Goal: Complete application form: Complete application form

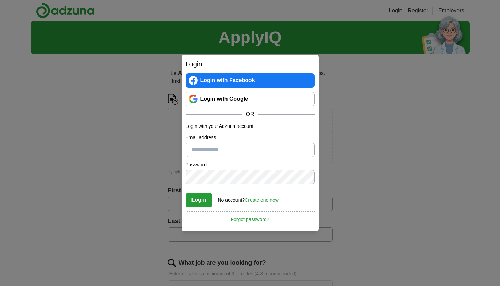
click at [231, 100] on link "Login with Google" at bounding box center [250, 99] width 129 height 14
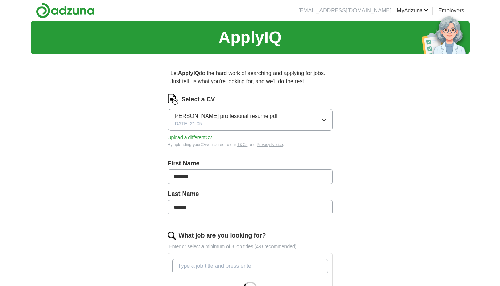
click at [302, 118] on button "Arkela proffesional resume.pdf 06/03/2024, 21:05" at bounding box center [250, 120] width 165 height 22
click at [357, 138] on div "Let ApplyIQ do the hard work of searching and applying for jobs. Just tell us w…" at bounding box center [250, 262] width 220 height 407
click at [192, 135] on button "Upload a different CV" at bounding box center [190, 137] width 45 height 7
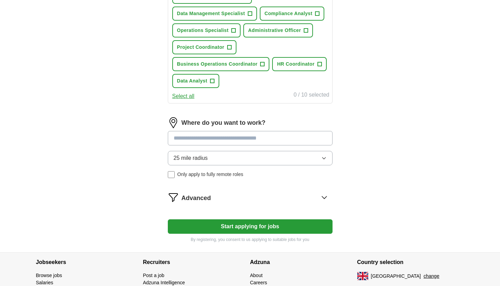
scroll to position [313, 0]
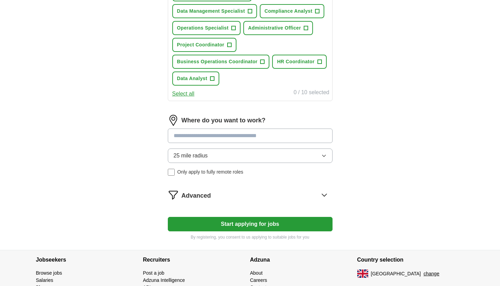
click at [290, 222] on button "Start applying for jobs" at bounding box center [250, 224] width 165 height 14
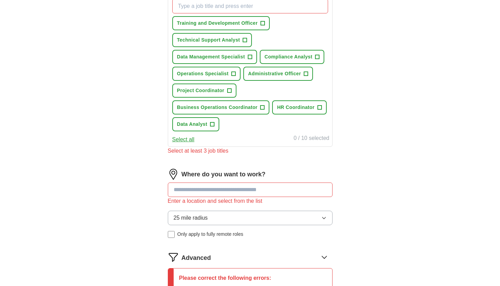
scroll to position [225, 0]
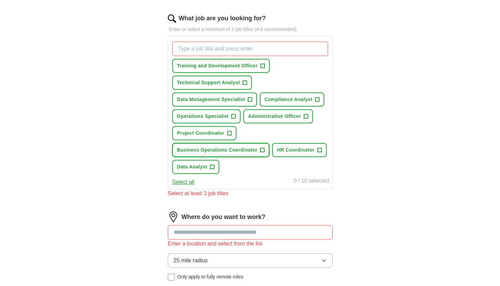
click at [253, 154] on button "Business Operations Coordinator +" at bounding box center [220, 150] width 97 height 14
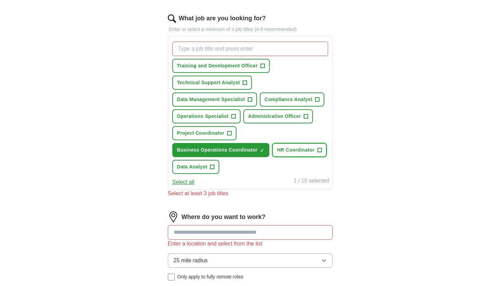
click at [287, 150] on span "HR Coordinator" at bounding box center [295, 149] width 37 height 7
click at [276, 123] on button "Administrative Officer +" at bounding box center [278, 116] width 70 height 14
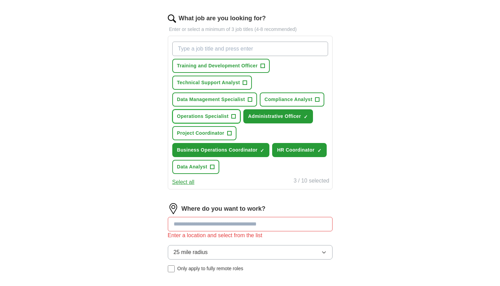
click at [217, 119] on span "Operations Specialist" at bounding box center [203, 116] width 52 height 7
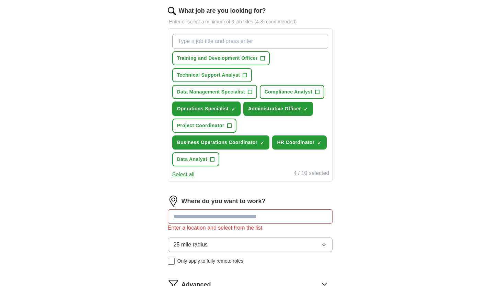
scroll to position [232, 0]
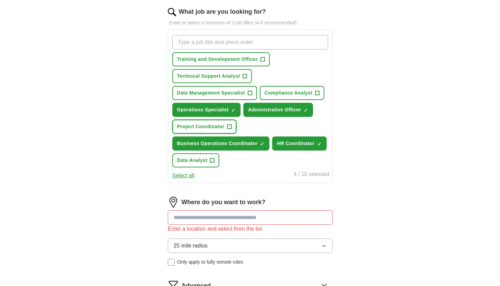
click at [215, 125] on span "Project Coordinator" at bounding box center [200, 126] width 47 height 7
click at [281, 92] on span "Compliance Analyst" at bounding box center [289, 92] width 48 height 7
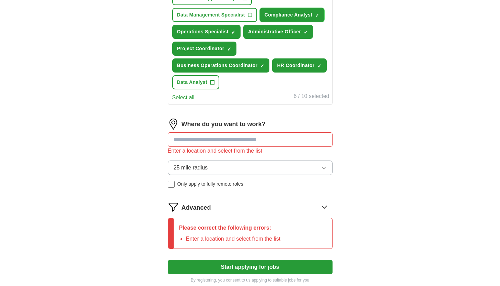
scroll to position [311, 0]
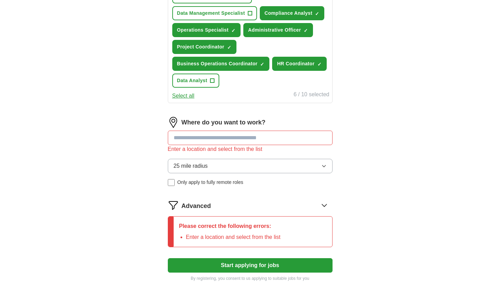
click at [253, 140] on input at bounding box center [250, 137] width 165 height 14
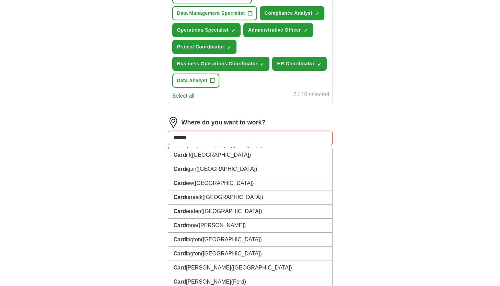
type input "*******"
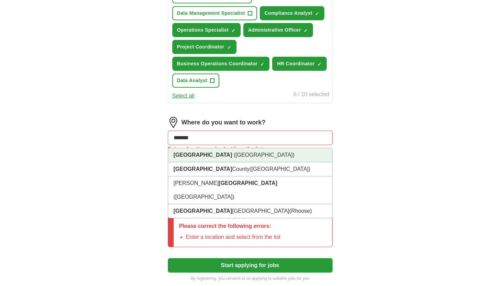
click at [238, 153] on li "Cardiff (Cardiff County)" at bounding box center [250, 155] width 164 height 14
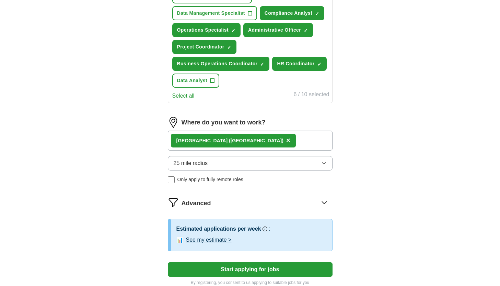
click at [233, 164] on button "25 mile radius" at bounding box center [250, 163] width 165 height 14
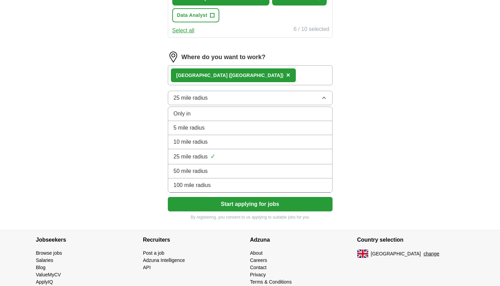
scroll to position [387, 0]
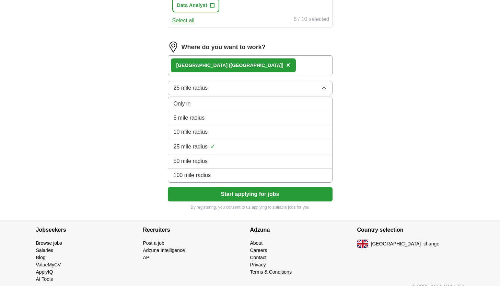
click at [242, 176] on div "100 mile radius" at bounding box center [250, 175] width 153 height 8
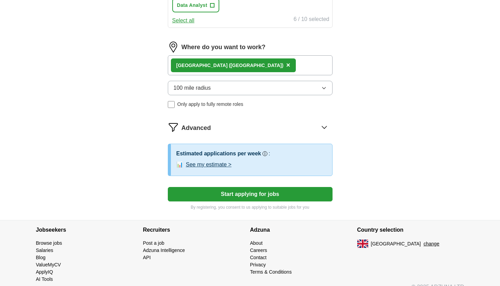
click at [239, 195] on button "Start applying for jobs" at bounding box center [250, 194] width 165 height 14
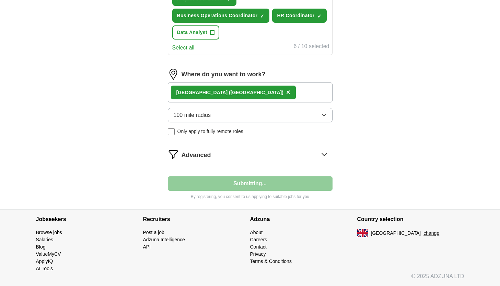
select select "**"
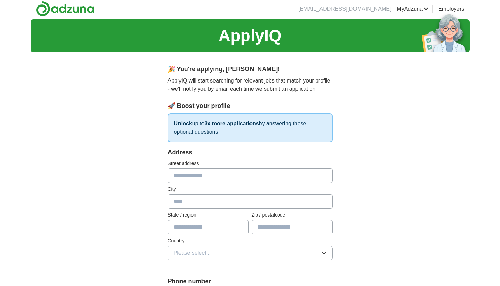
scroll to position [0, 0]
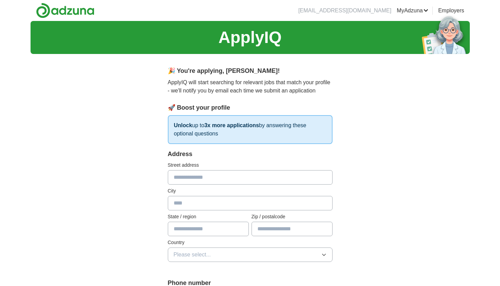
click at [241, 179] on input "text" at bounding box center [250, 177] width 165 height 14
type input "**********"
type input "*******"
type input "********"
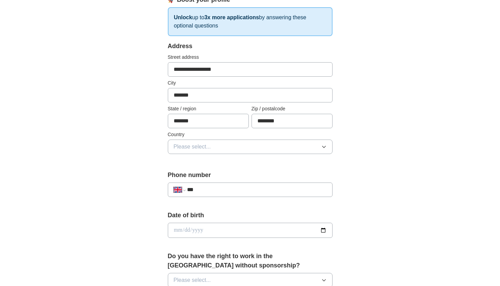
scroll to position [136, 0]
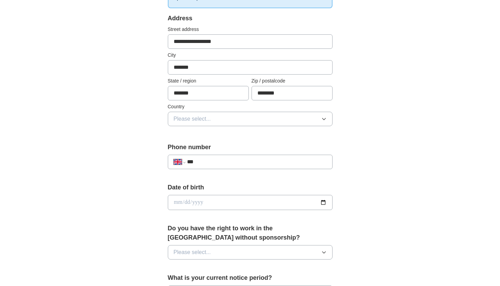
click at [232, 120] on button "Please select..." at bounding box center [250, 119] width 165 height 14
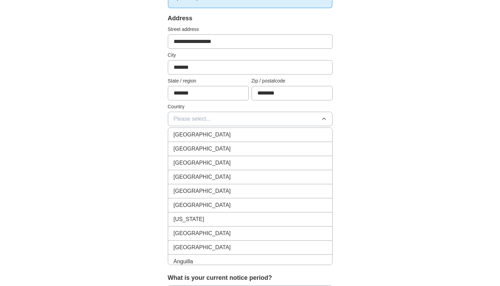
click at [228, 131] on div "[GEOGRAPHIC_DATA]" at bounding box center [250, 134] width 153 height 8
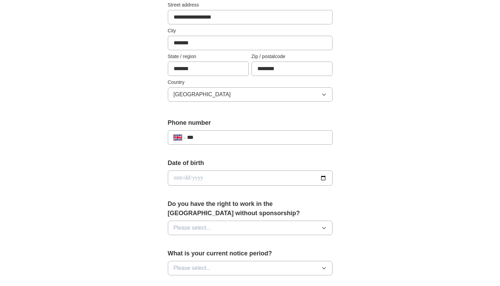
scroll to position [167, 0]
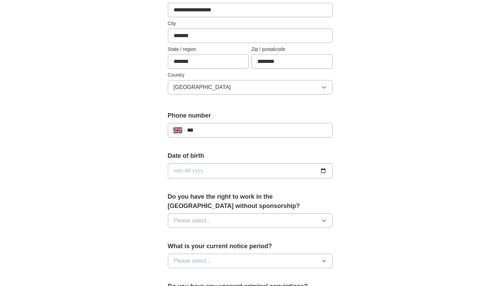
click at [228, 131] on input "***" at bounding box center [256, 130] width 139 height 8
type input "**********"
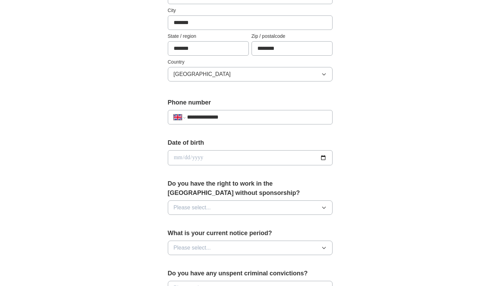
scroll to position [198, 0]
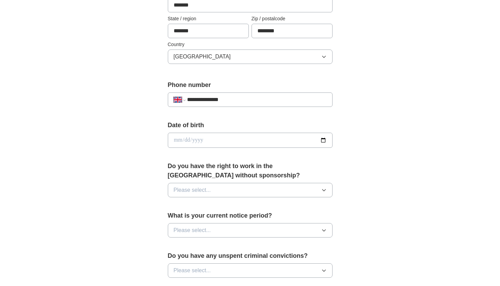
click at [234, 144] on input "date" at bounding box center [250, 140] width 165 height 15
type input "**********"
click at [305, 186] on button "Please select..." at bounding box center [250, 190] width 165 height 14
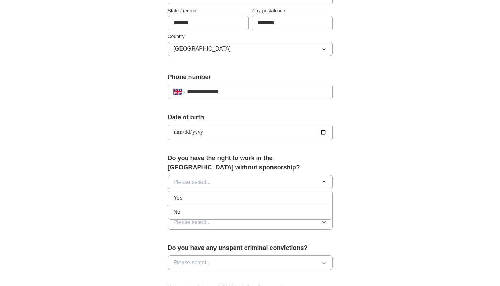
click at [296, 210] on div "No" at bounding box center [250, 212] width 153 height 8
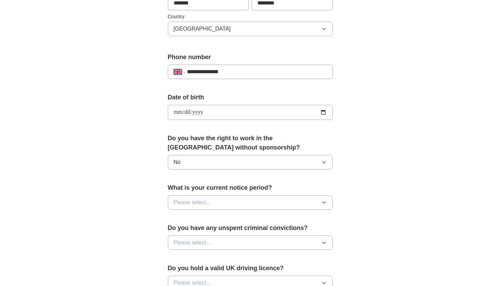
scroll to position [228, 0]
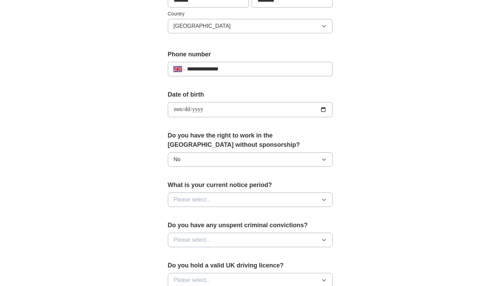
click at [297, 198] on button "Please select..." at bounding box center [250, 199] width 165 height 14
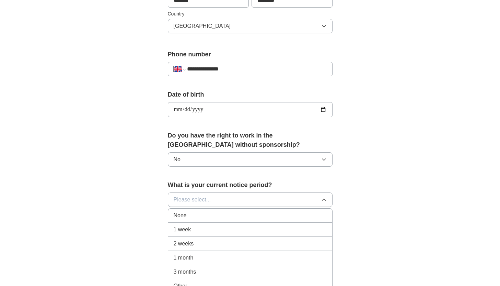
click at [288, 225] on li "1 week" at bounding box center [250, 229] width 164 height 14
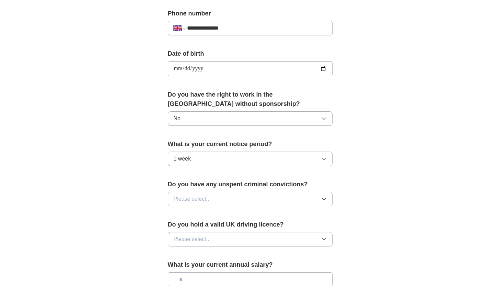
scroll to position [272, 0]
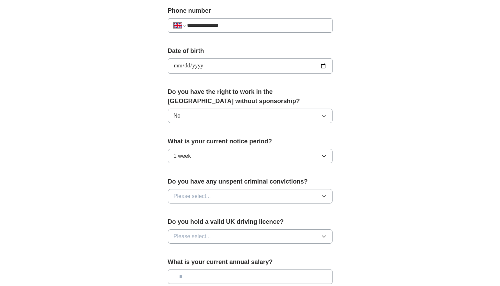
click at [292, 199] on button "Please select..." at bounding box center [250, 196] width 165 height 14
click at [284, 225] on div "No" at bounding box center [250, 226] width 153 height 8
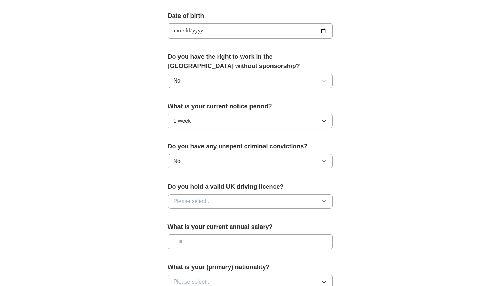
scroll to position [312, 0]
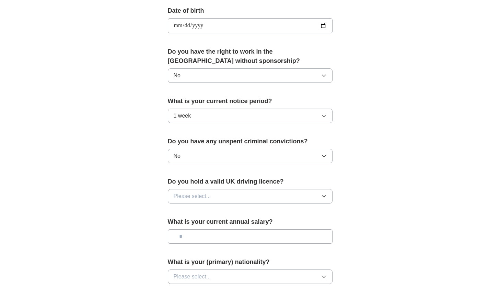
click at [288, 197] on button "Please select..." at bounding box center [250, 196] width 165 height 14
click at [280, 224] on div "No" at bounding box center [250, 226] width 153 height 8
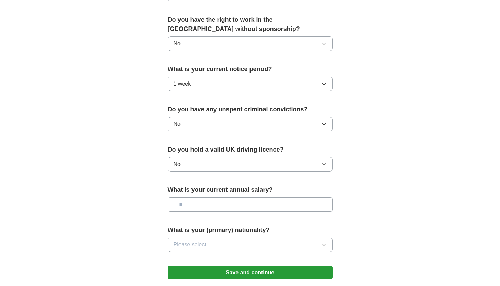
scroll to position [347, 0]
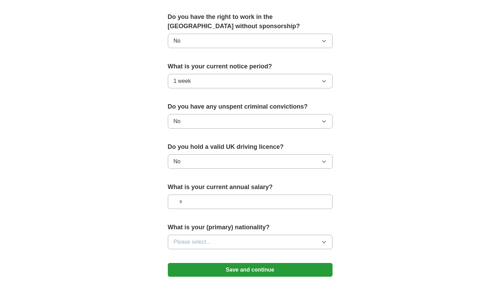
click at [284, 202] on input "text" at bounding box center [250, 201] width 165 height 14
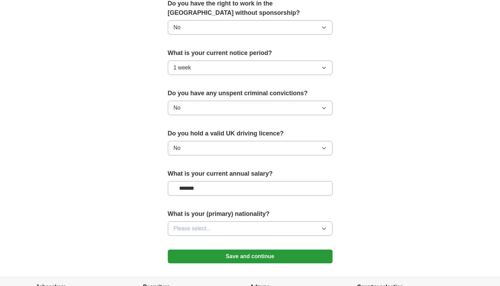
scroll to position [384, 0]
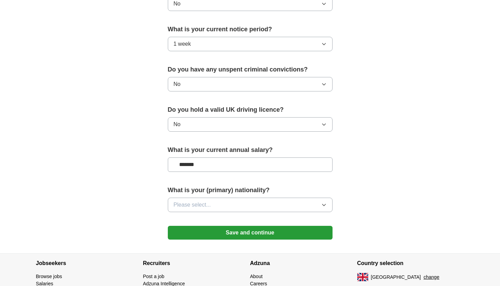
type input "*******"
click at [278, 199] on button "Please select..." at bounding box center [250, 204] width 165 height 14
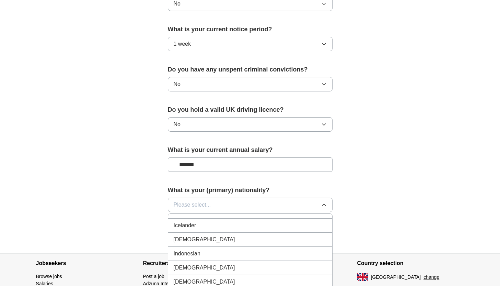
scroll to position [1111, 0]
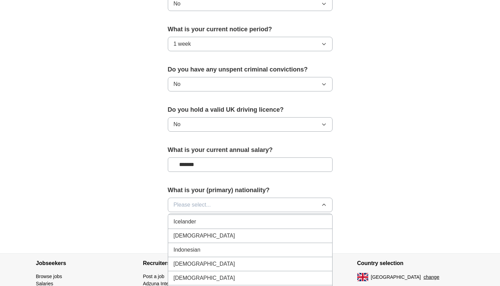
click at [272, 233] on div "Indian" at bounding box center [250, 235] width 153 height 8
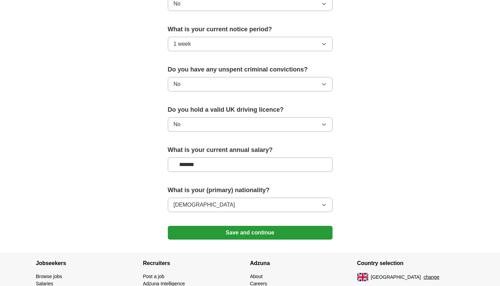
click at [272, 233] on button "Save and continue" at bounding box center [250, 233] width 165 height 14
